Goal: Navigation & Orientation: Find specific page/section

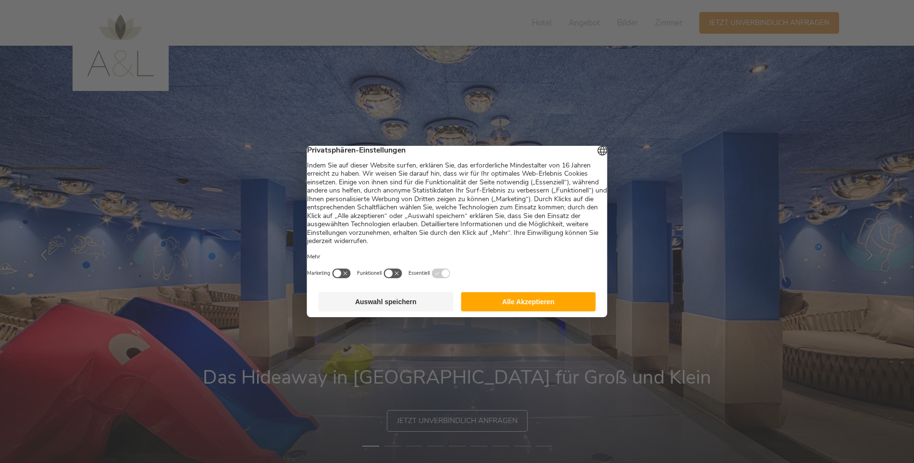
click at [526, 306] on button "Alle Akzeptieren" at bounding box center [528, 301] width 135 height 19
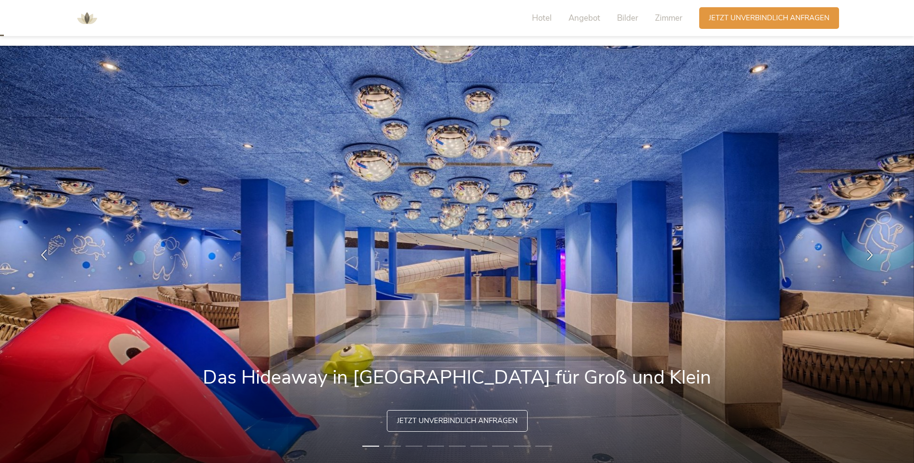
scroll to position [48, 0]
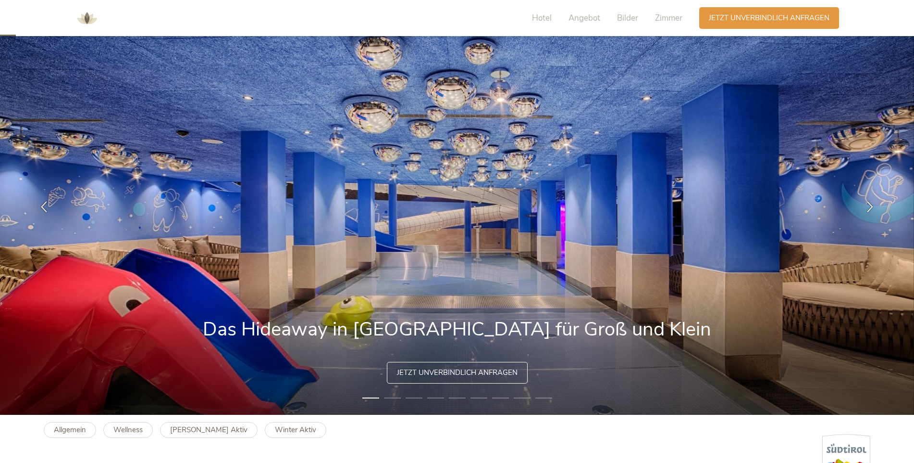
click at [395, 399] on li "2" at bounding box center [392, 398] width 17 height 10
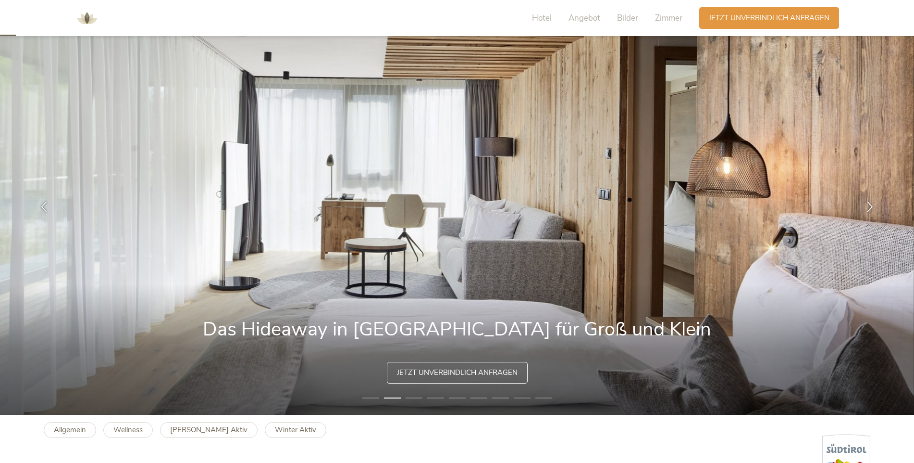
click at [413, 396] on li "3" at bounding box center [414, 398] width 17 height 10
click at [419, 396] on li "3" at bounding box center [414, 398] width 17 height 10
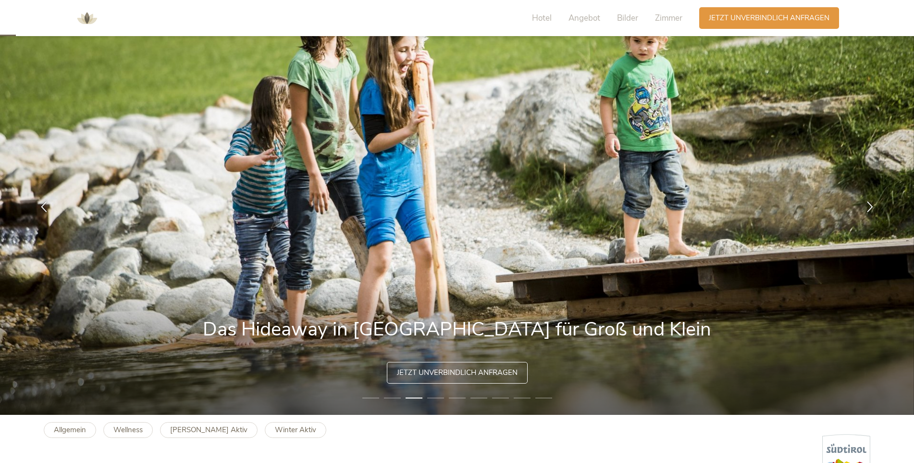
click at [435, 395] on li "4" at bounding box center [435, 398] width 17 height 10
click at [439, 397] on li "4" at bounding box center [435, 398] width 17 height 10
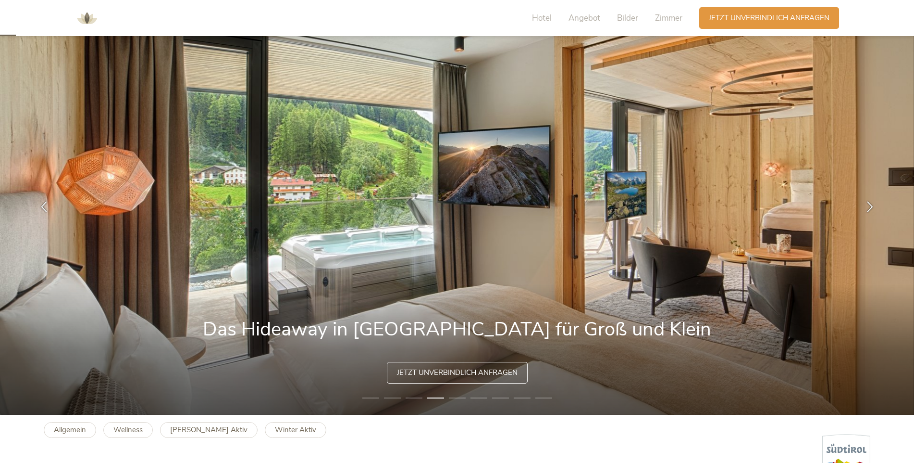
click at [458, 397] on li "5" at bounding box center [457, 398] width 17 height 10
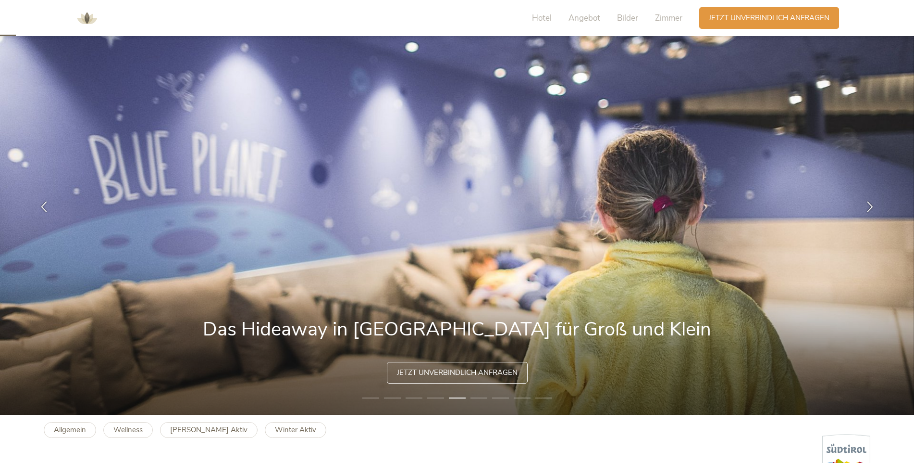
click at [478, 396] on li "6" at bounding box center [479, 398] width 17 height 10
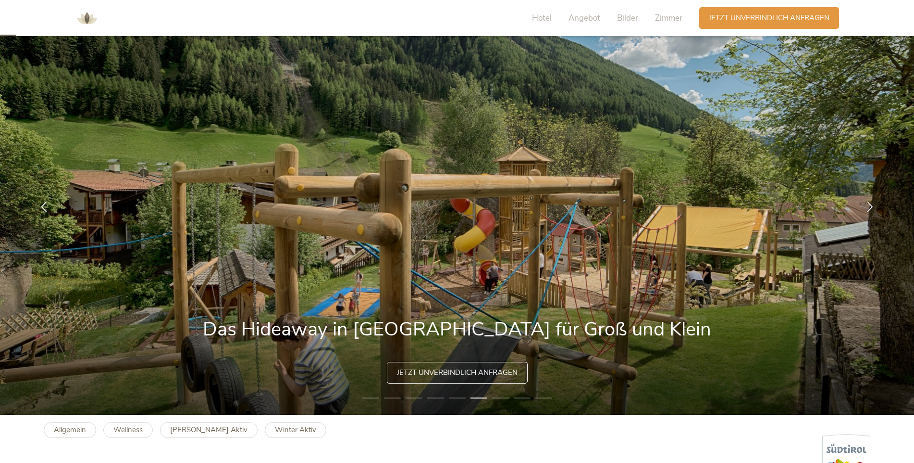
click at [497, 396] on li "7" at bounding box center [500, 398] width 17 height 10
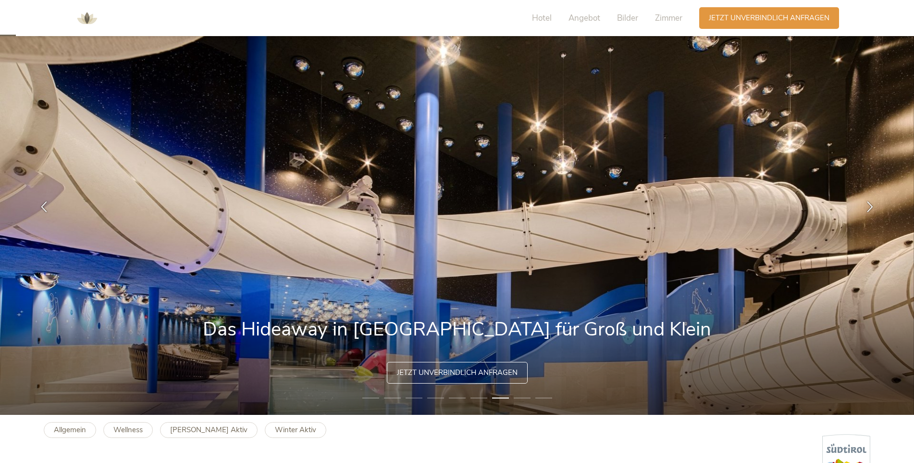
click at [517, 396] on li "8" at bounding box center [522, 398] width 17 height 10
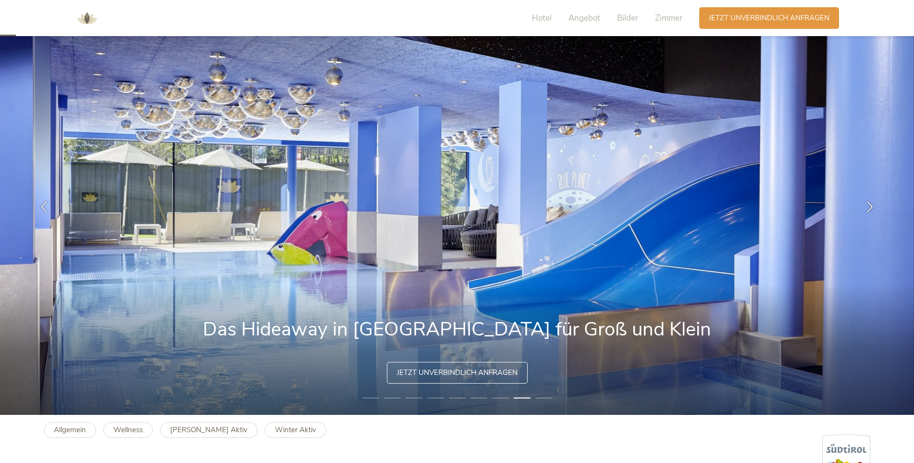
click at [544, 397] on li "9" at bounding box center [544, 398] width 17 height 10
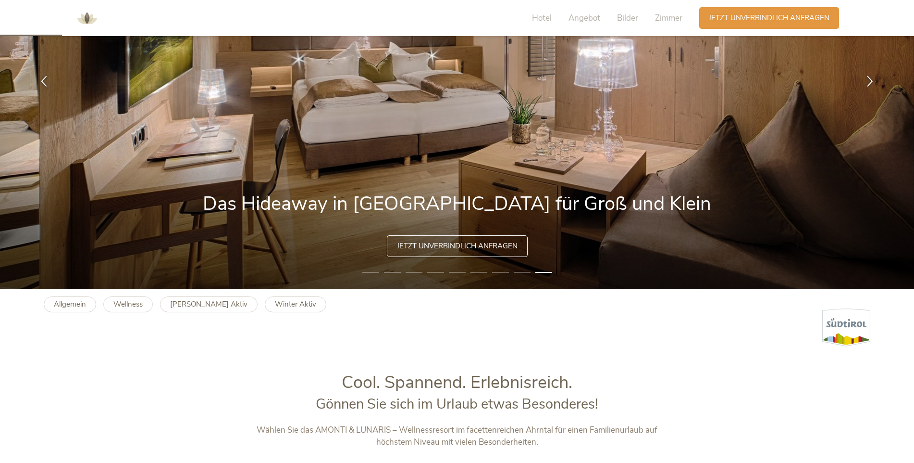
scroll to position [192, 0]
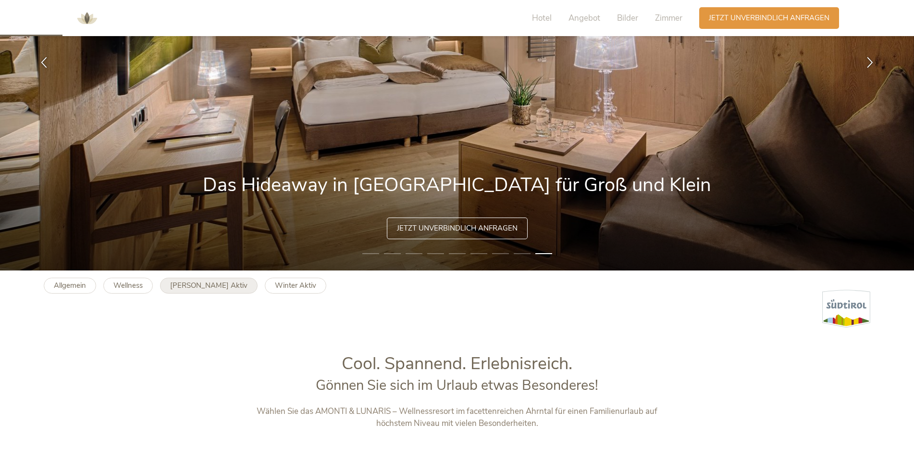
click at [198, 288] on b "[PERSON_NAME] Aktiv" at bounding box center [208, 285] width 77 height 10
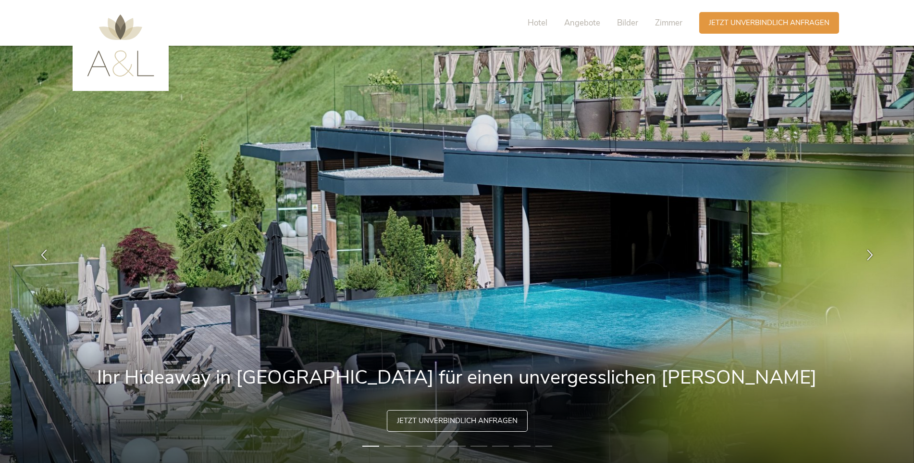
click at [395, 445] on li "2" at bounding box center [392, 446] width 17 height 10
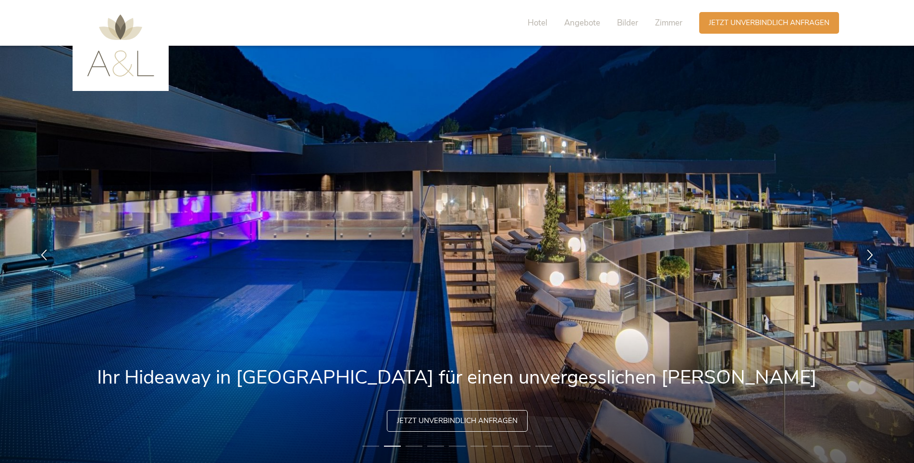
click at [413, 444] on li "3" at bounding box center [414, 446] width 17 height 10
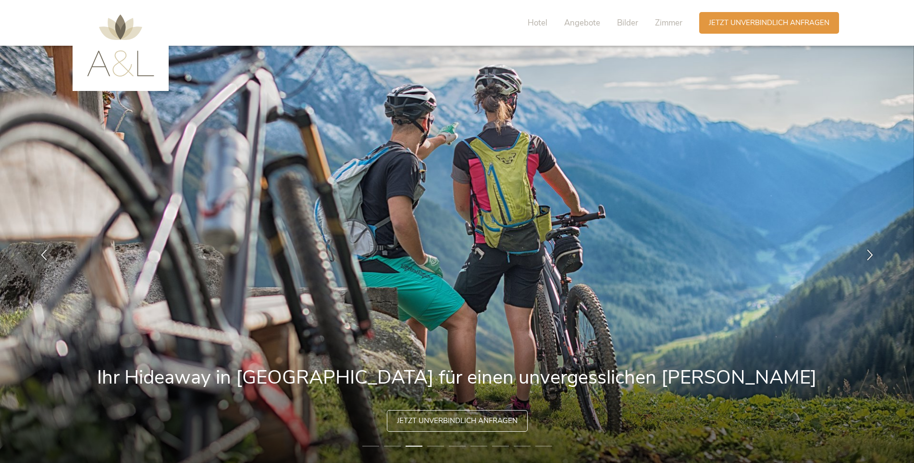
click at [443, 442] on li "4" at bounding box center [435, 446] width 17 height 10
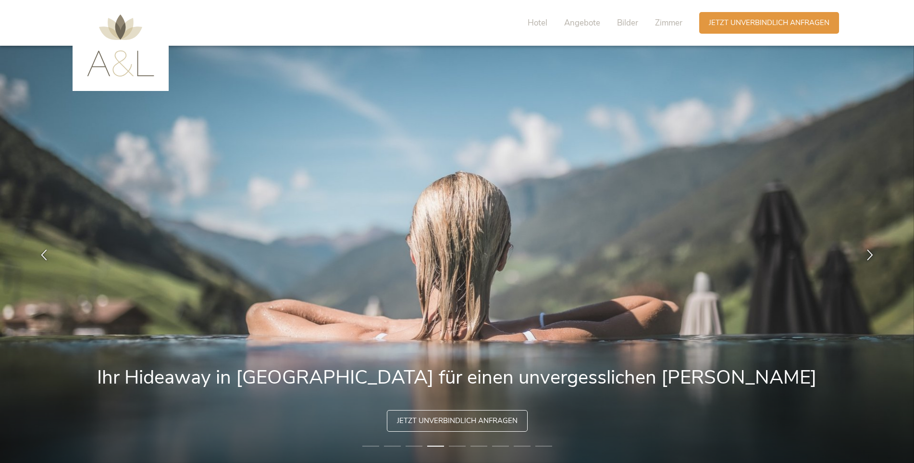
click at [456, 444] on li "5" at bounding box center [457, 446] width 17 height 10
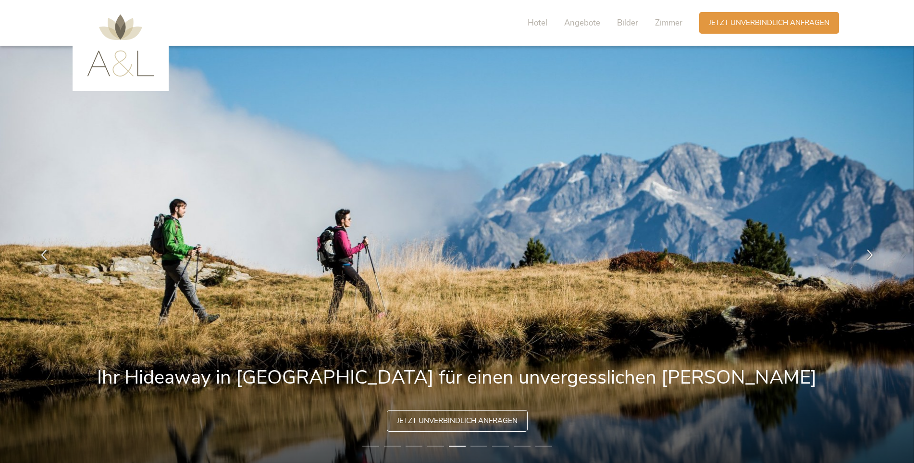
click at [478, 447] on li "6" at bounding box center [479, 446] width 17 height 10
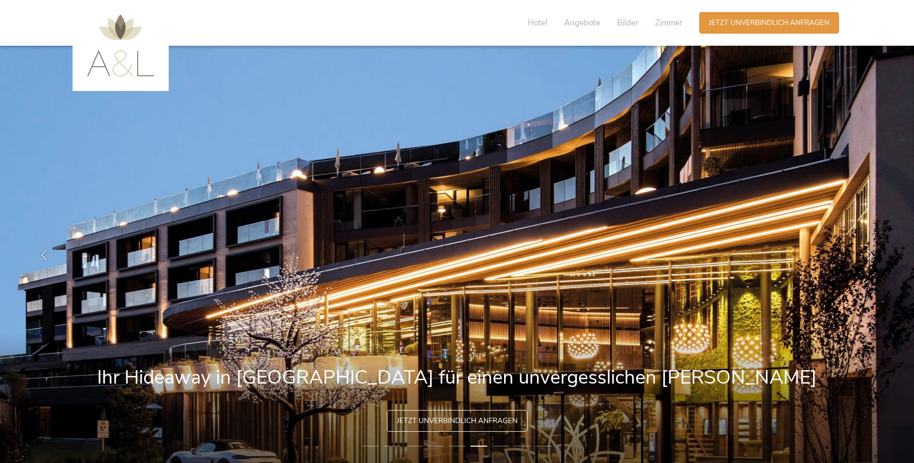
click at [498, 443] on li "7" at bounding box center [500, 446] width 17 height 10
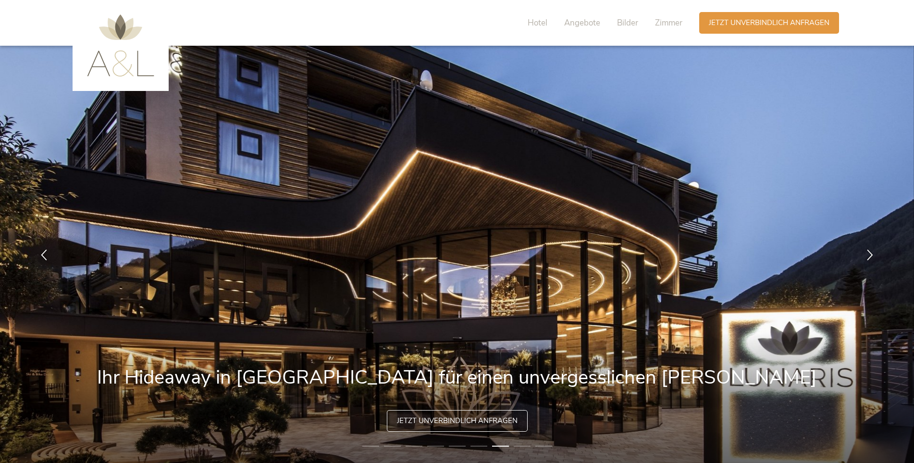
click at [523, 445] on li "8" at bounding box center [522, 446] width 17 height 10
click at [528, 446] on li "8" at bounding box center [522, 446] width 17 height 10
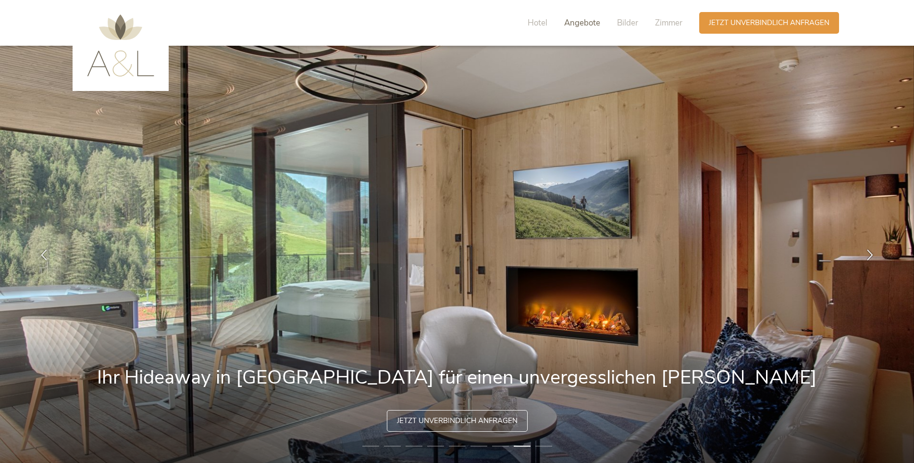
click at [580, 25] on span "Angebote" at bounding box center [582, 22] width 36 height 11
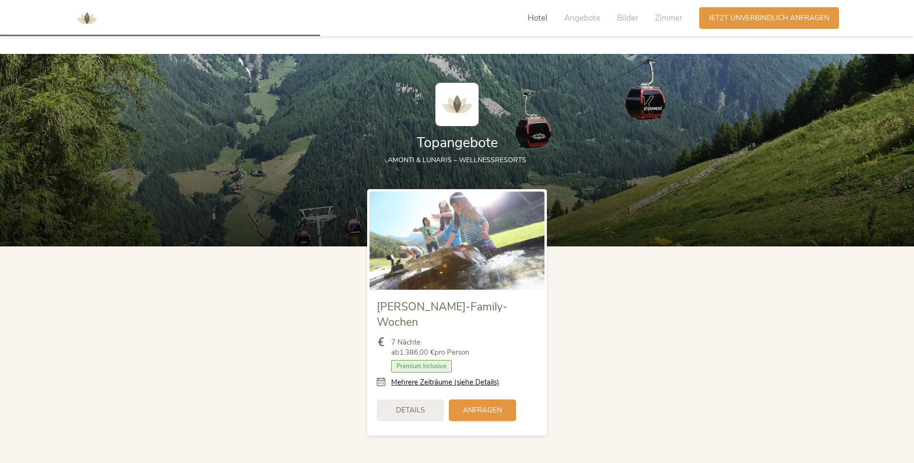
scroll to position [1067, 0]
